Goal: Transaction & Acquisition: Purchase product/service

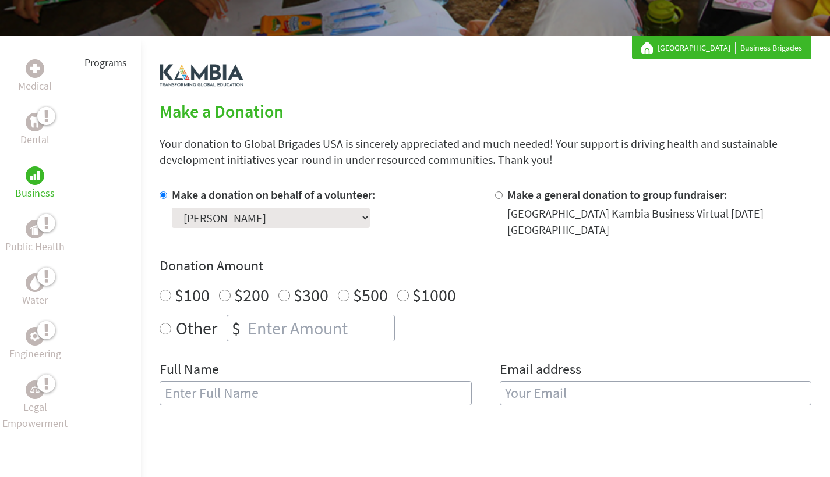
click at [499, 199] on input "Make a general donation to group fundraiser:" at bounding box center [499, 196] width 8 height 8
radio input "true"
click at [164, 198] on input "Make a donation on behalf of a volunteer:" at bounding box center [164, 196] width 8 height 8
radio input "true"
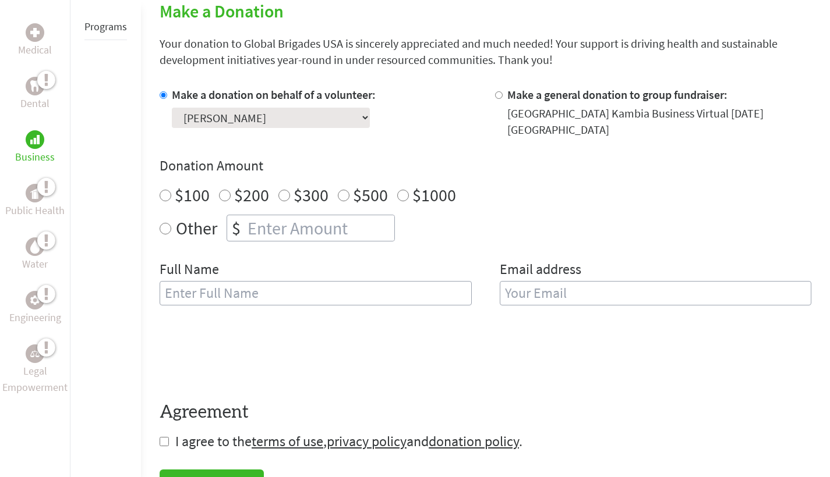
scroll to position [285, 0]
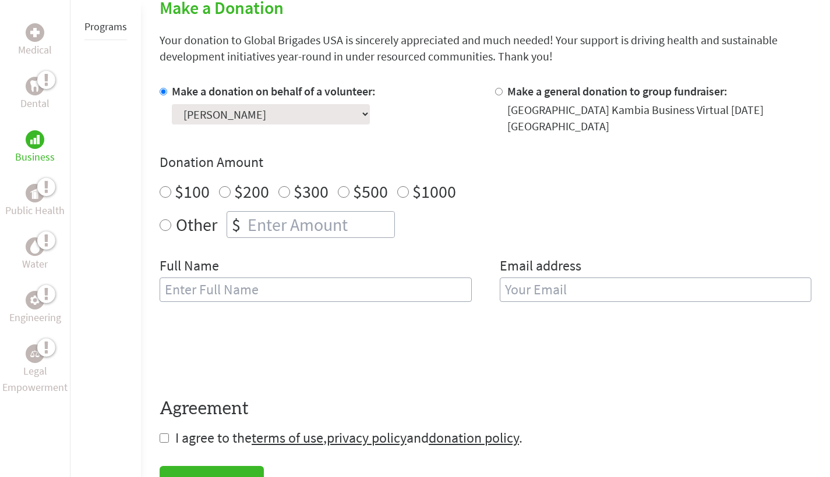
radio input "true"
click at [272, 226] on input "number" at bounding box center [319, 225] width 149 height 26
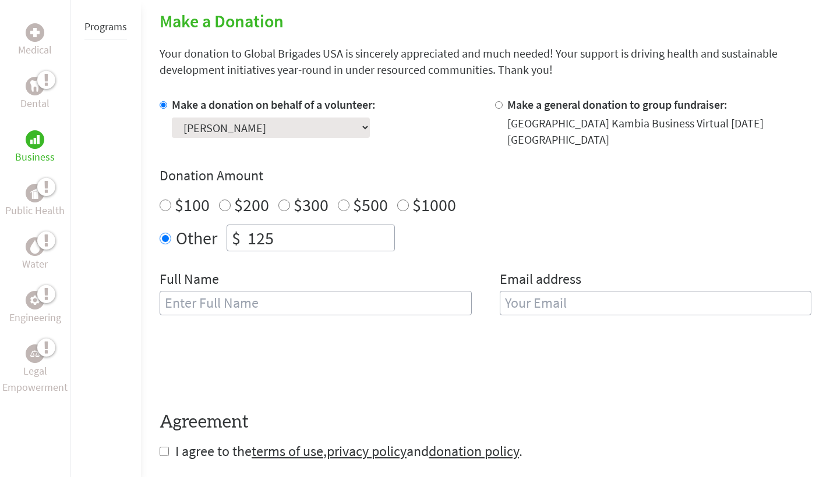
scroll to position [272, 0]
type input "125"
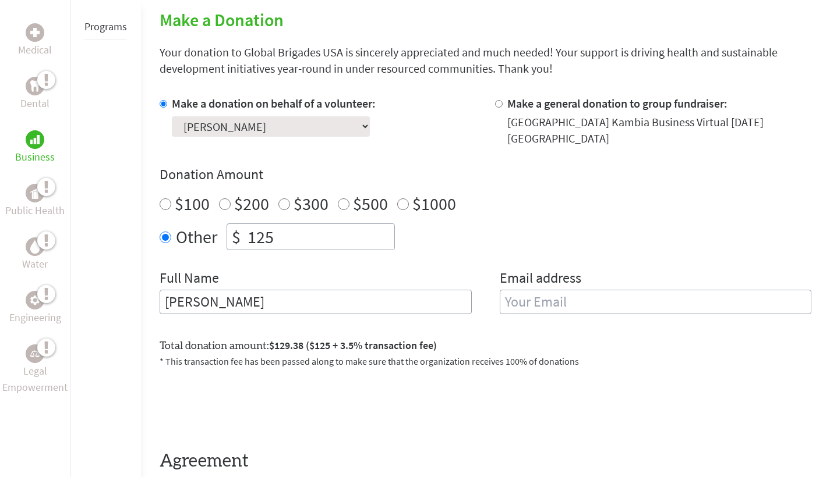
type input "[PERSON_NAME]"
type input "[EMAIL_ADDRESS][DOMAIN_NAME]"
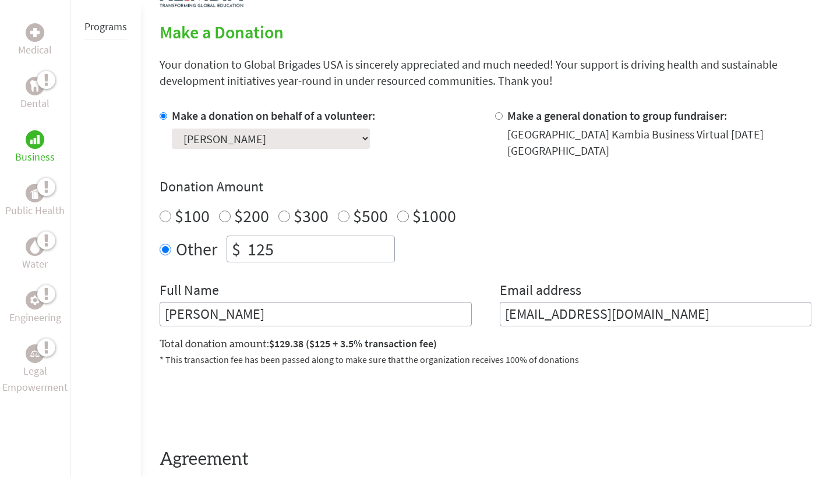
scroll to position [255, 0]
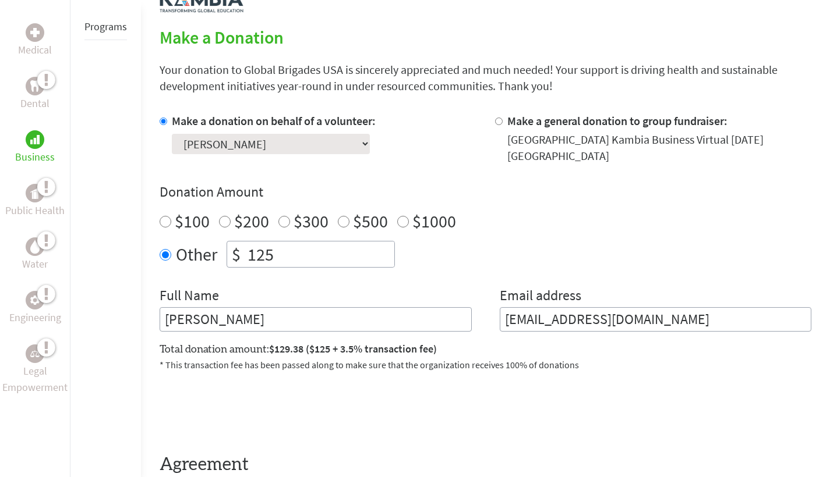
click at [499, 122] on input "Make a general donation to group fundraiser:" at bounding box center [499, 122] width 8 height 8
radio input "true"
click at [164, 123] on input "Make a donation on behalf of a volunteer:" at bounding box center [164, 122] width 8 height 8
radio input "true"
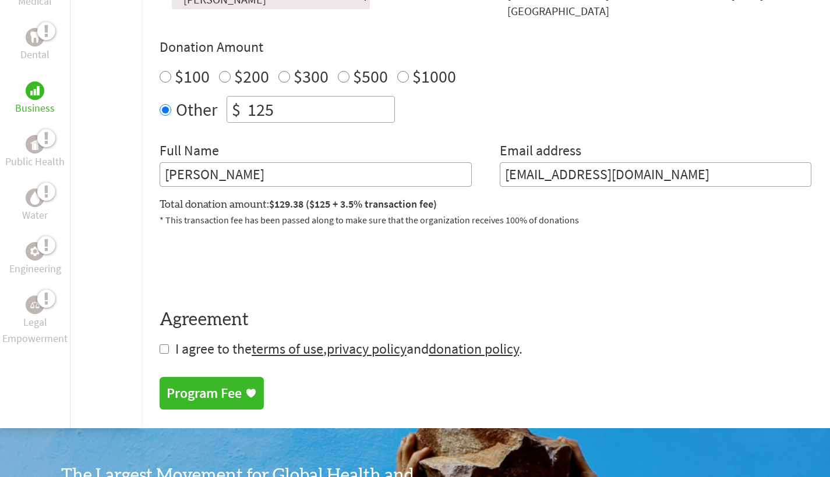
scroll to position [562, 0]
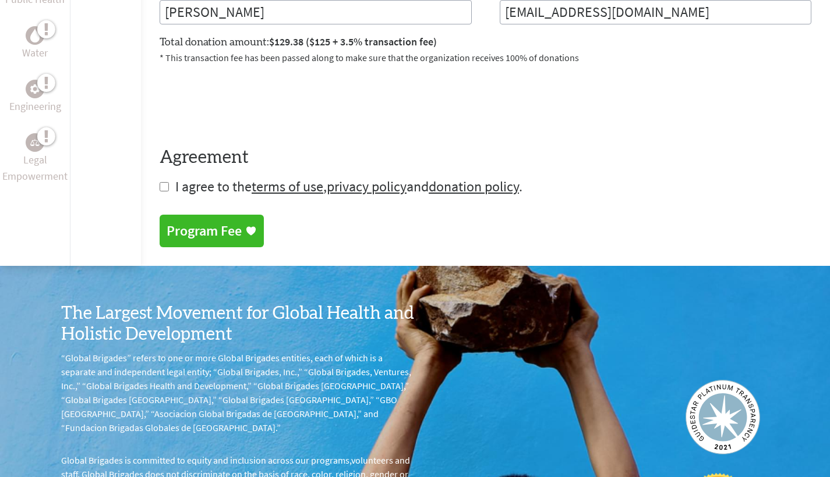
click at [161, 188] on input "checkbox" at bounding box center [164, 186] width 9 height 9
checkbox input "true"
click at [182, 224] on div "Program Fee" at bounding box center [204, 232] width 75 height 19
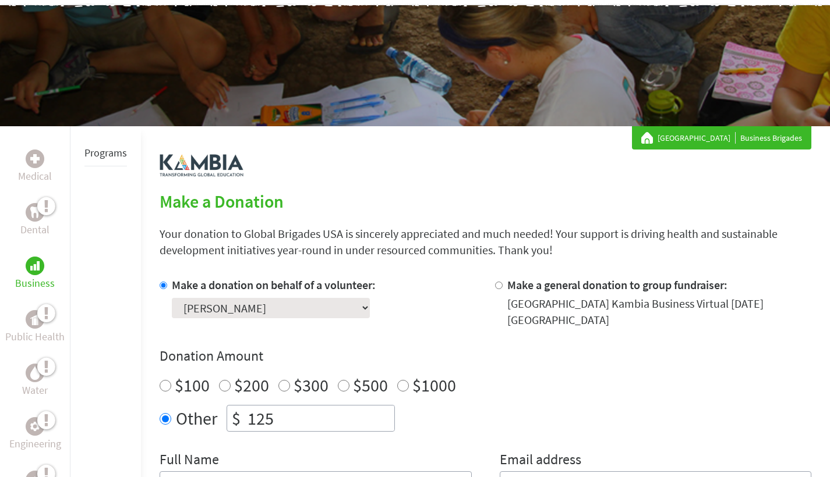
scroll to position [281, 0]
